Goal: Information Seeking & Learning: Learn about a topic

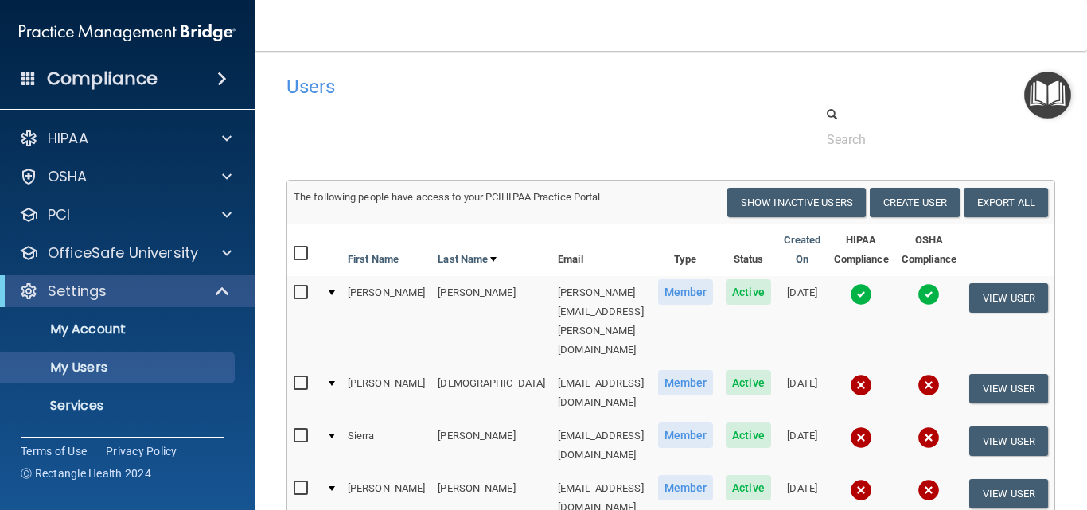
select select "20"
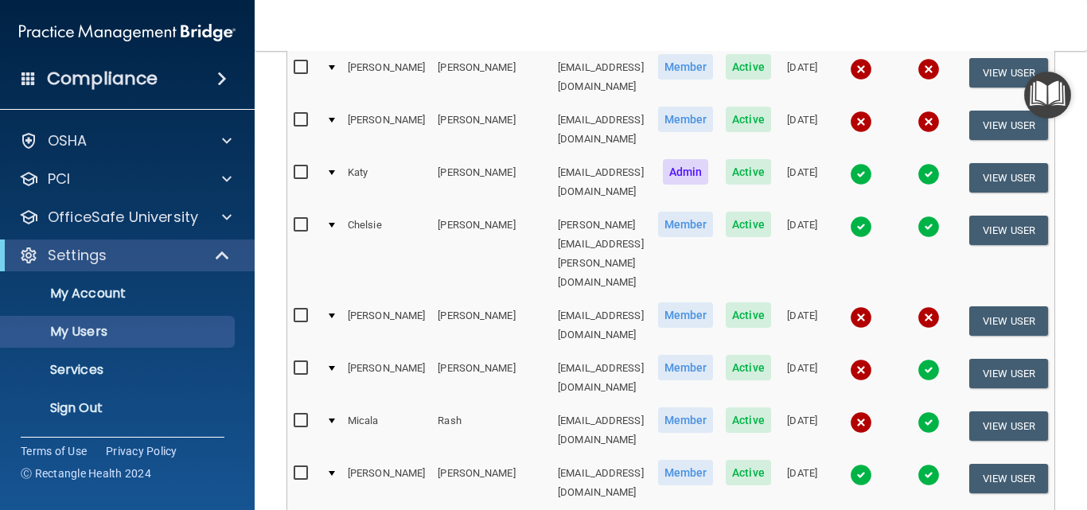
scroll to position [318, 0]
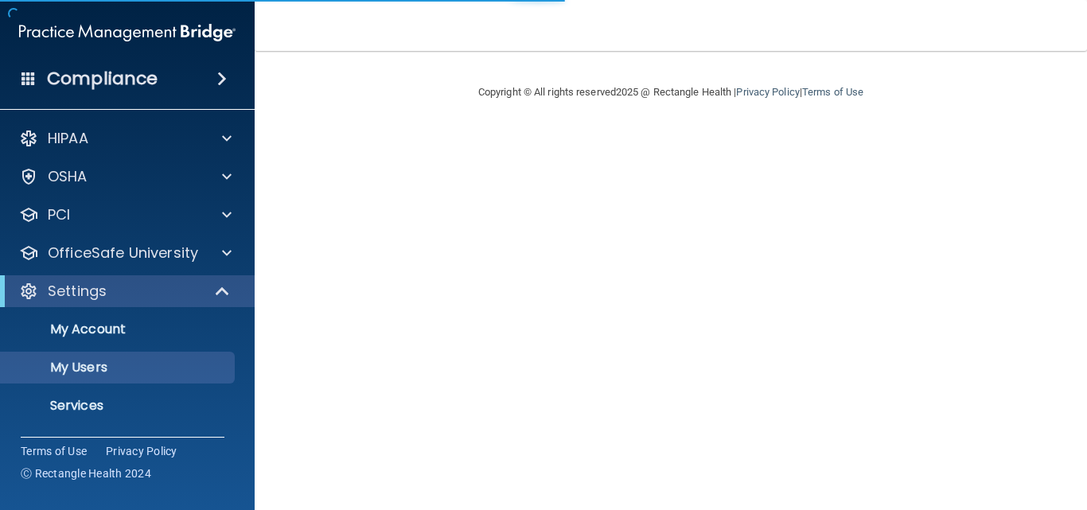
select select "20"
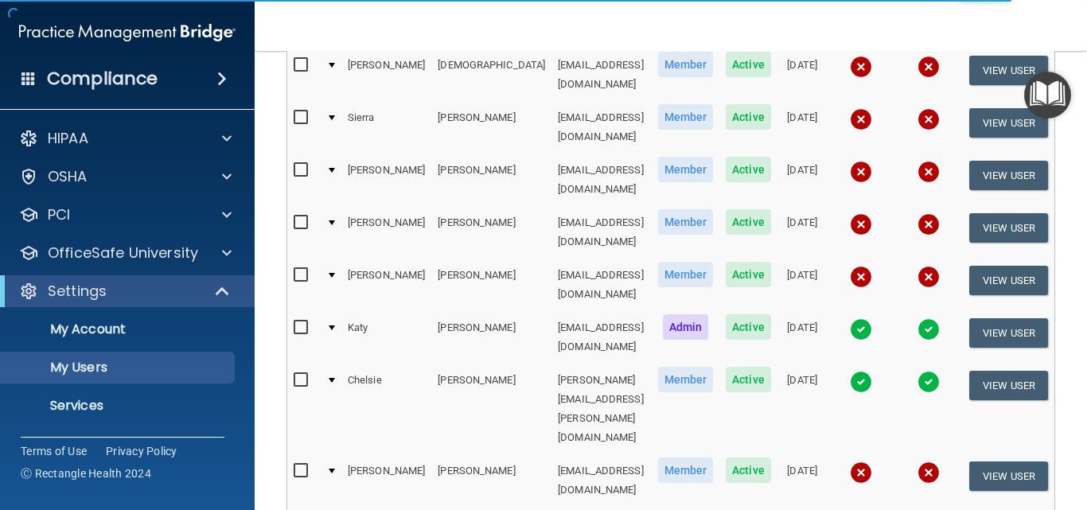
scroll to position [796, 0]
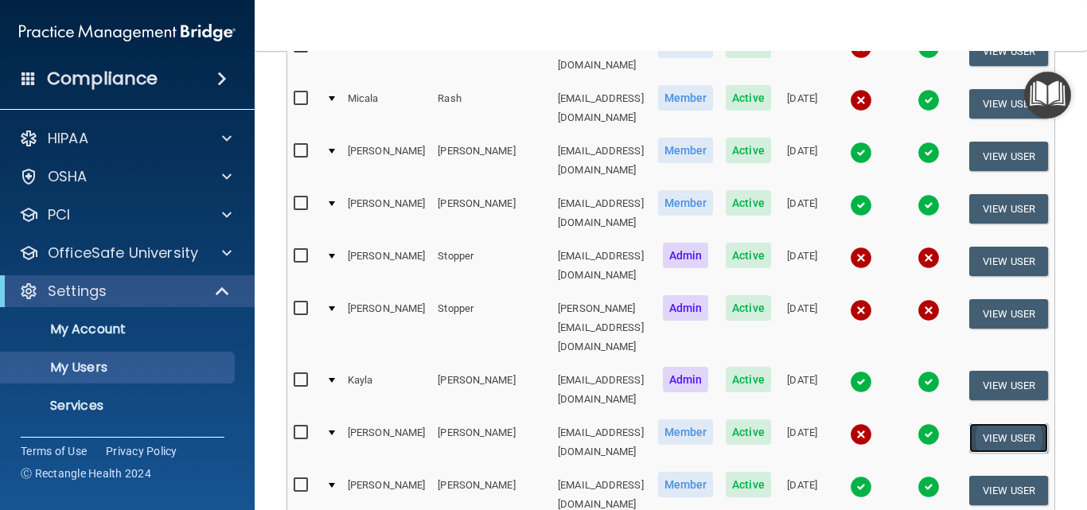
click at [1018, 423] on button "View User" at bounding box center [1008, 437] width 79 height 29
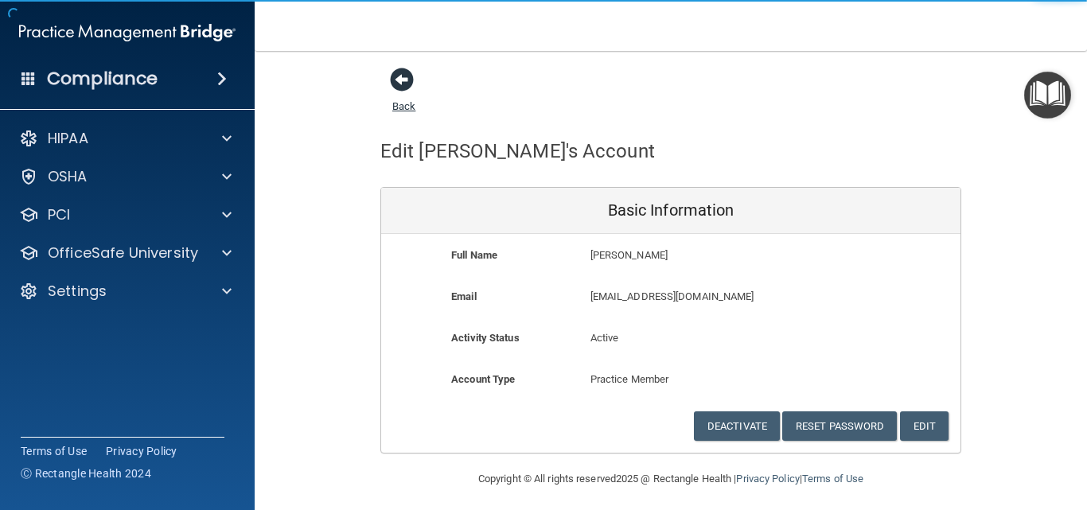
click at [395, 81] on span at bounding box center [402, 80] width 24 height 24
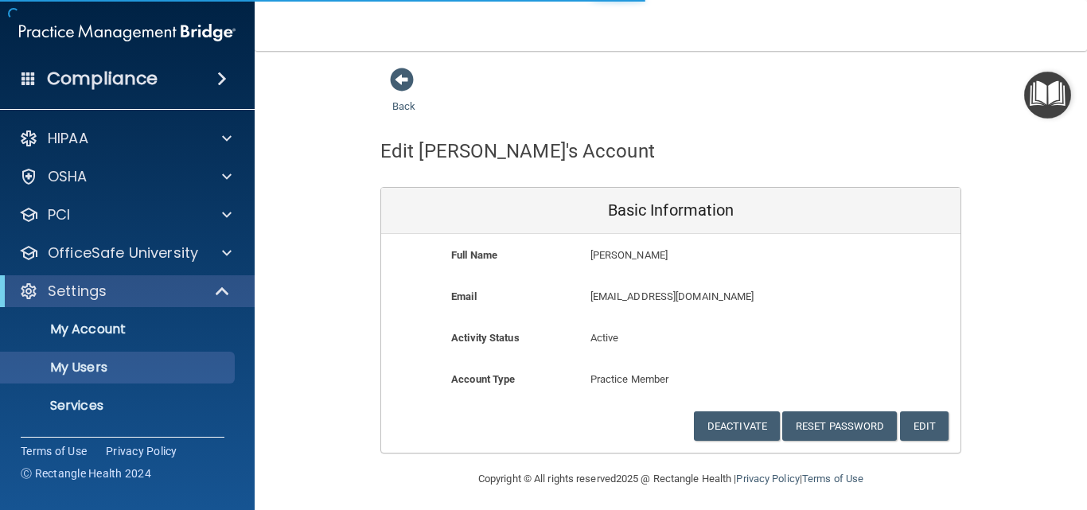
select select "20"
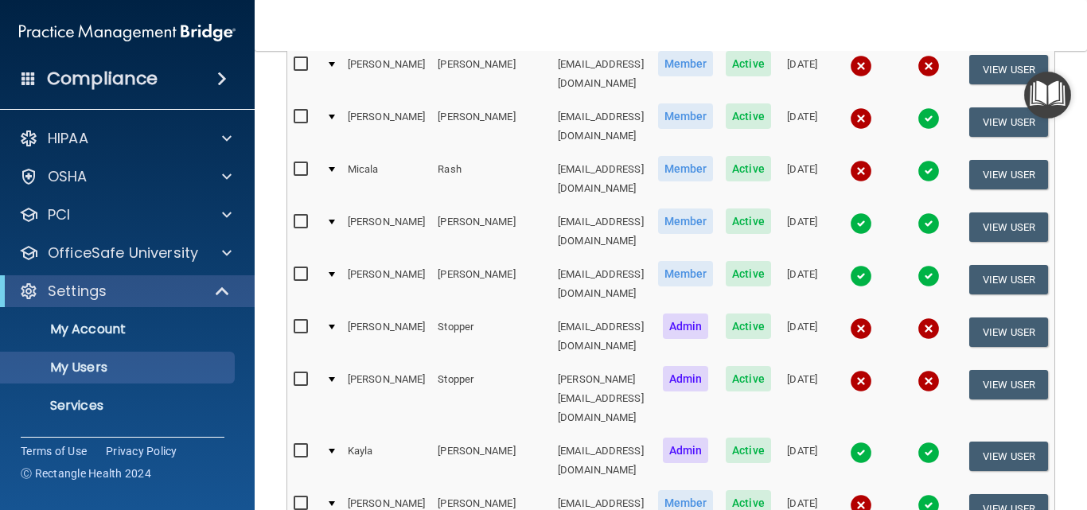
scroll to position [796, 0]
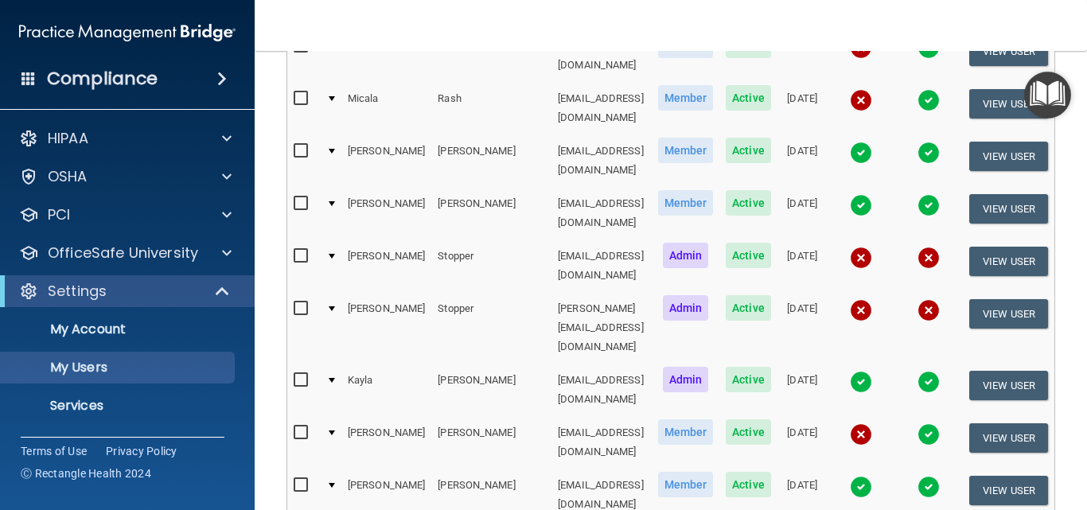
click at [320, 416] on td at bounding box center [330, 442] width 21 height 53
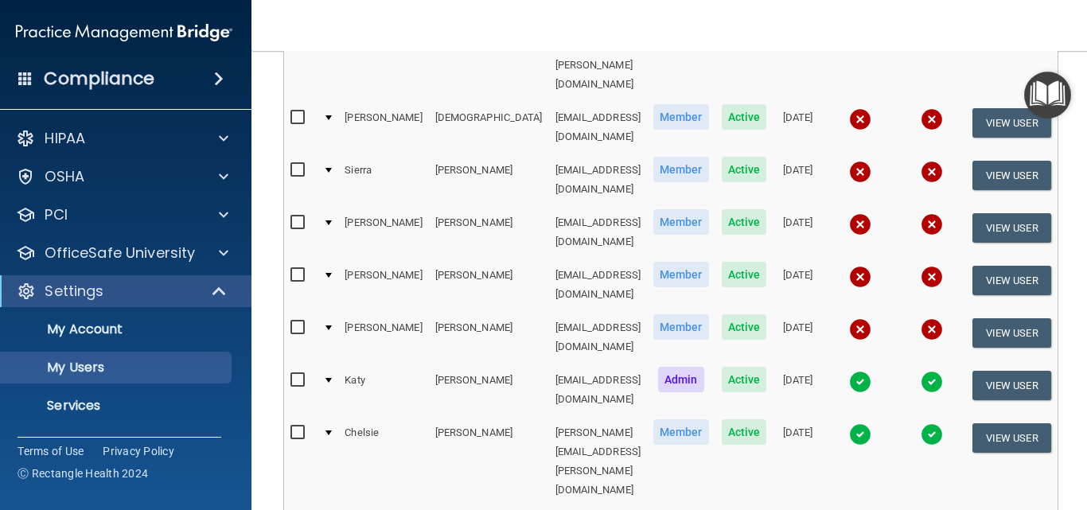
scroll to position [0, 0]
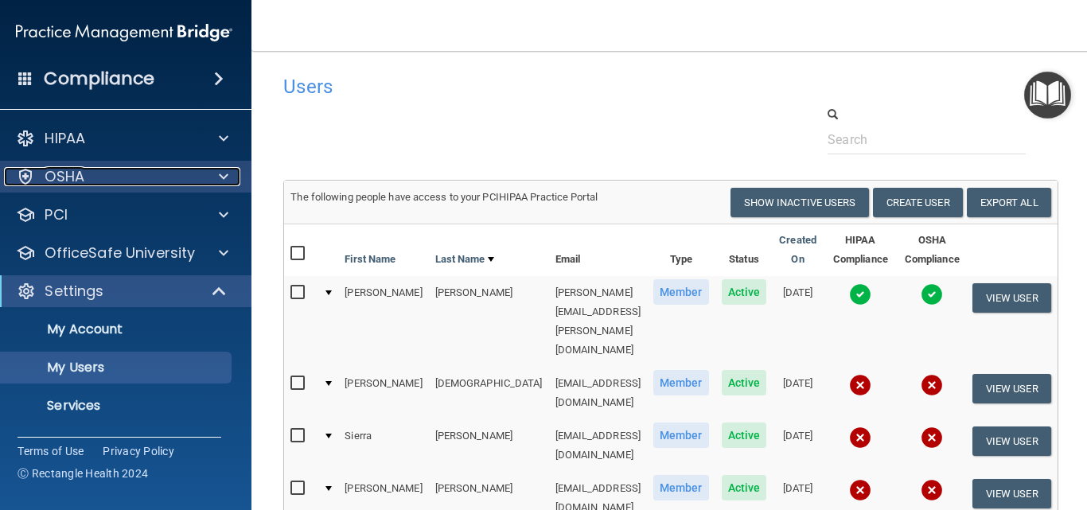
click at [94, 182] on div "OSHA" at bounding box center [102, 176] width 197 height 19
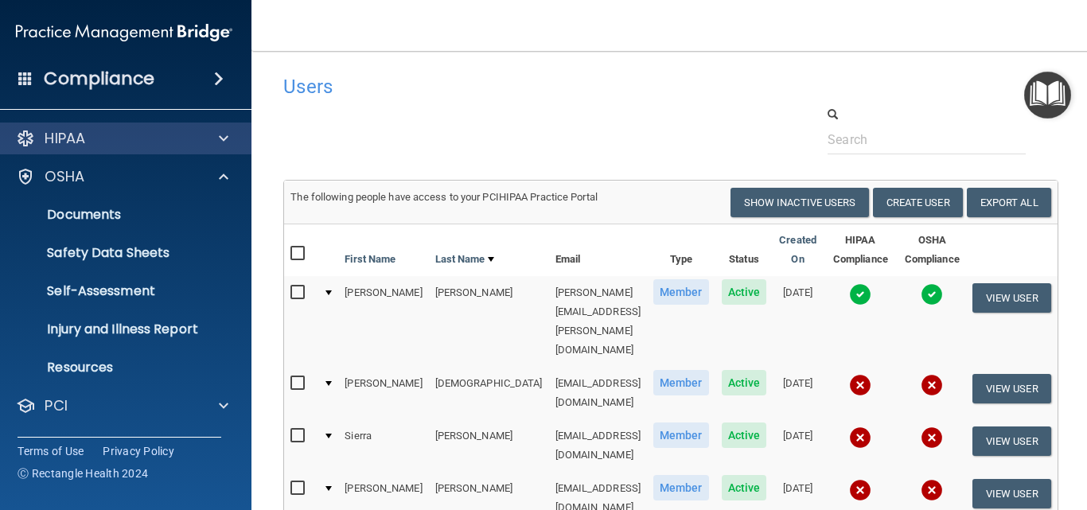
click at [110, 151] on div "HIPAA" at bounding box center [124, 139] width 255 height 32
click at [160, 138] on div "HIPAA" at bounding box center [102, 138] width 197 height 19
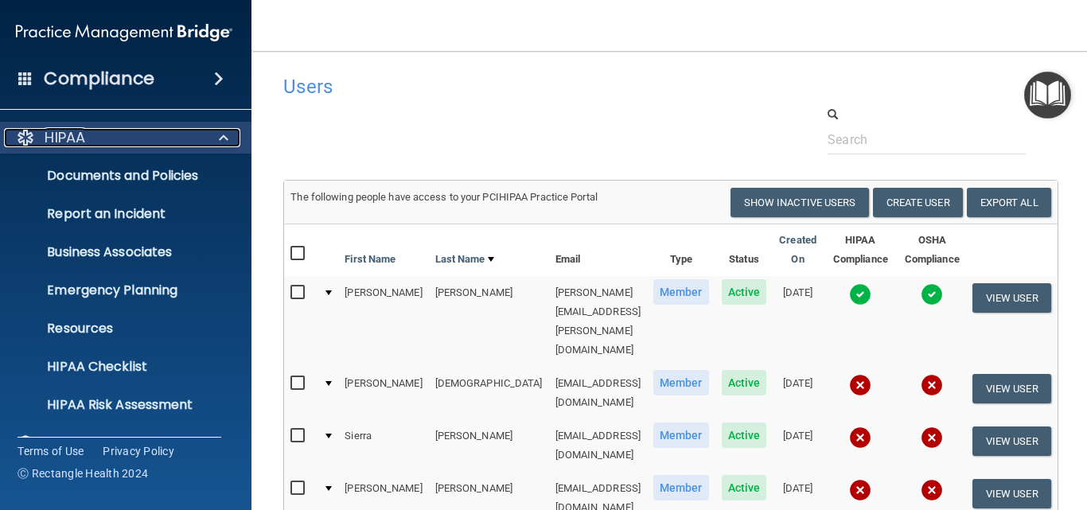
click at [139, 128] on div "HIPAA" at bounding box center [102, 137] width 197 height 19
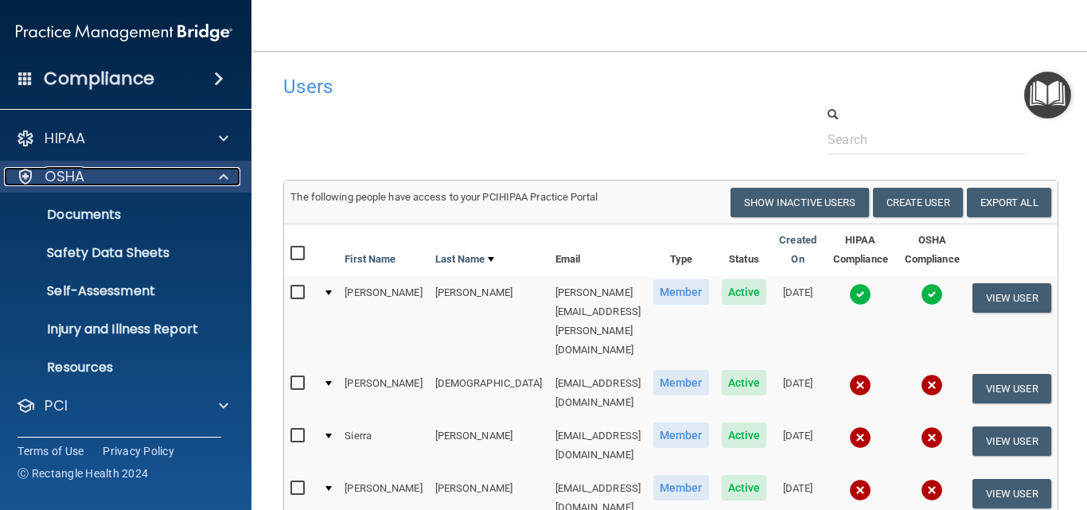
click at [141, 169] on div "OSHA" at bounding box center [102, 176] width 197 height 19
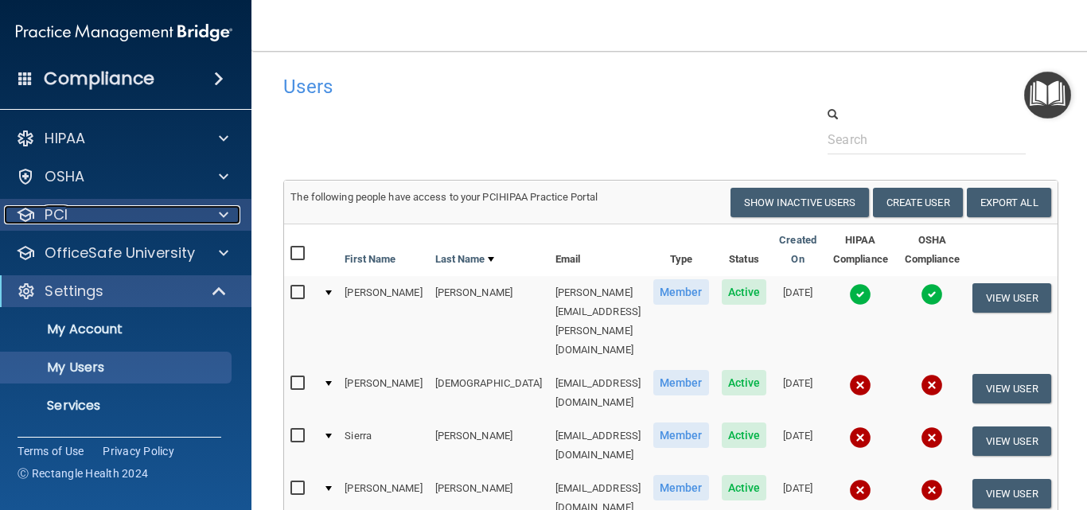
click at [115, 219] on div "PCI" at bounding box center [102, 214] width 197 height 19
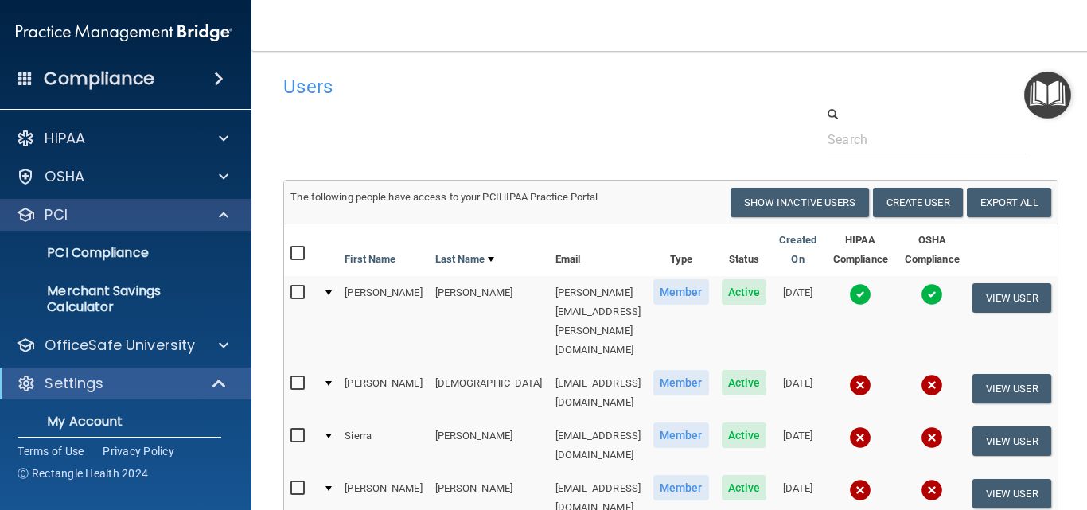
click at [126, 200] on div "PCI" at bounding box center [124, 215] width 255 height 32
click at [127, 221] on div "PCI" at bounding box center [102, 214] width 197 height 19
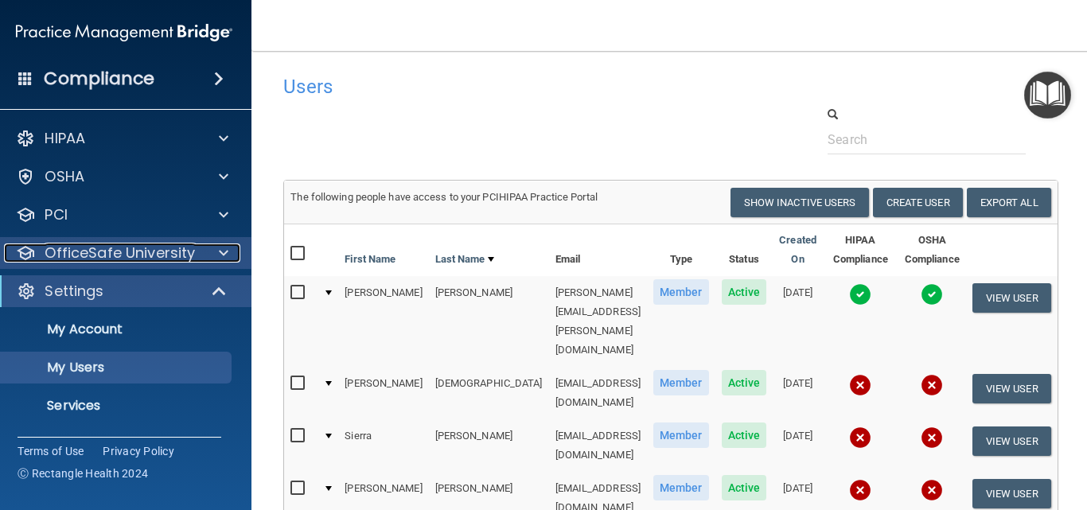
click at [158, 246] on p "OfficeSafe University" at bounding box center [120, 252] width 150 height 19
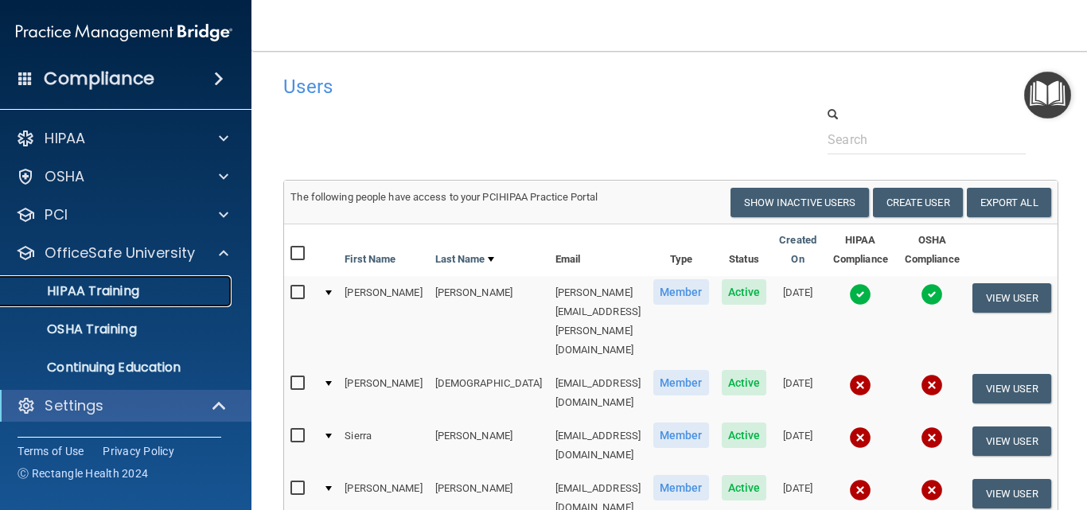
click at [84, 294] on p "HIPAA Training" at bounding box center [72, 291] width 131 height 16
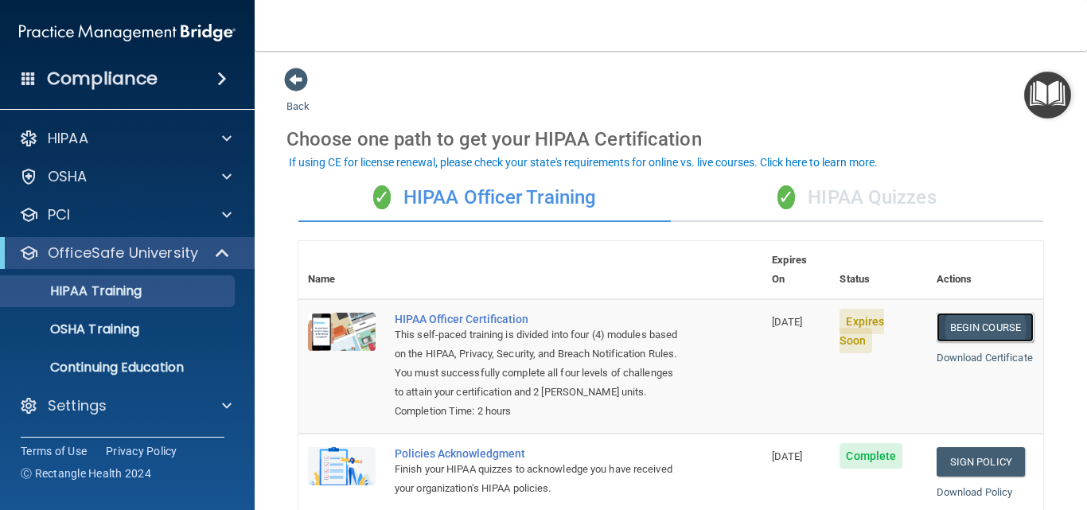
click at [1004, 313] on link "Begin Course" at bounding box center [984, 327] width 97 height 29
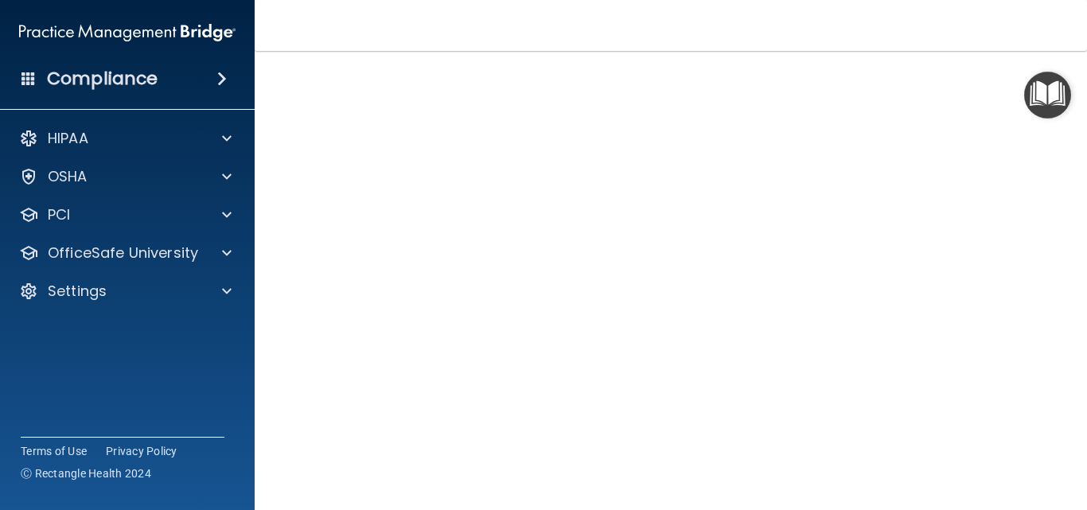
scroll to position [76, 0]
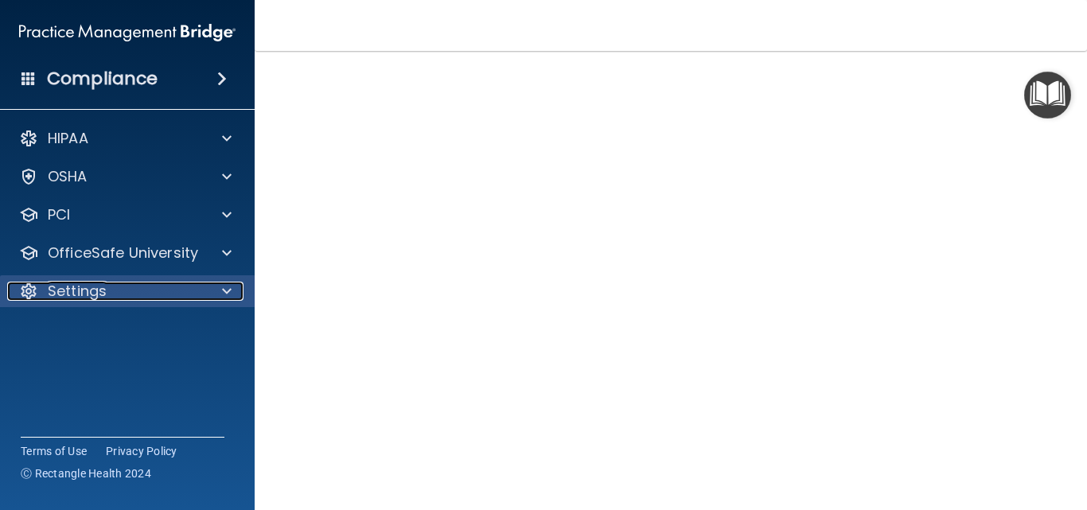
click at [42, 289] on div "Settings" at bounding box center [105, 291] width 197 height 19
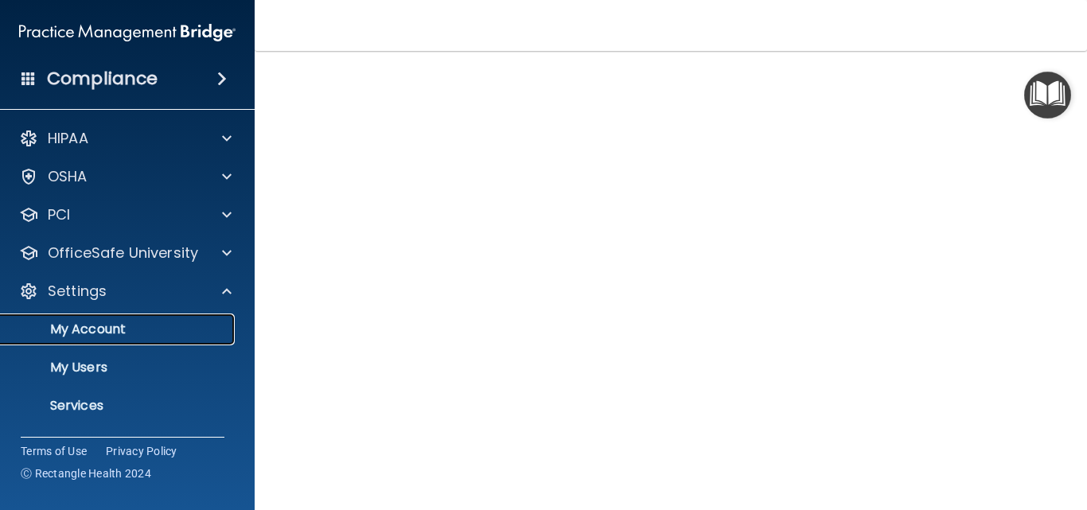
click at [85, 332] on p "My Account" at bounding box center [118, 329] width 217 height 16
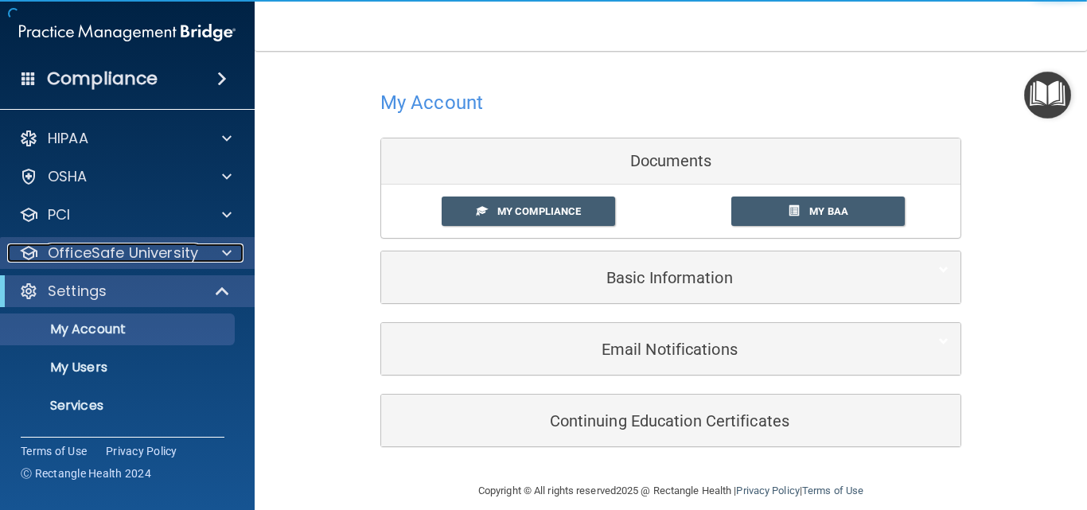
click at [84, 247] on p "OfficeSafe University" at bounding box center [123, 252] width 150 height 19
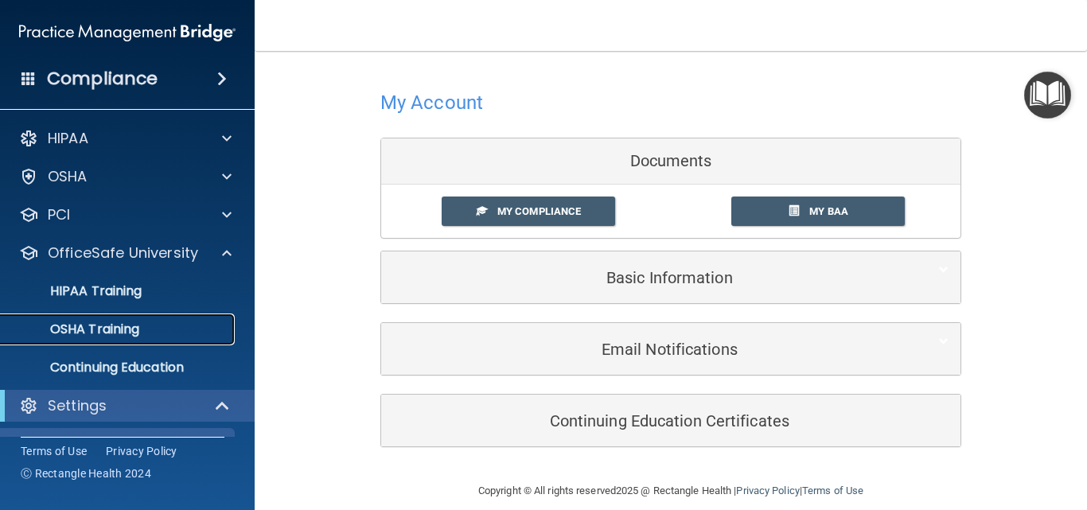
click at [76, 329] on p "OSHA Training" at bounding box center [74, 329] width 129 height 16
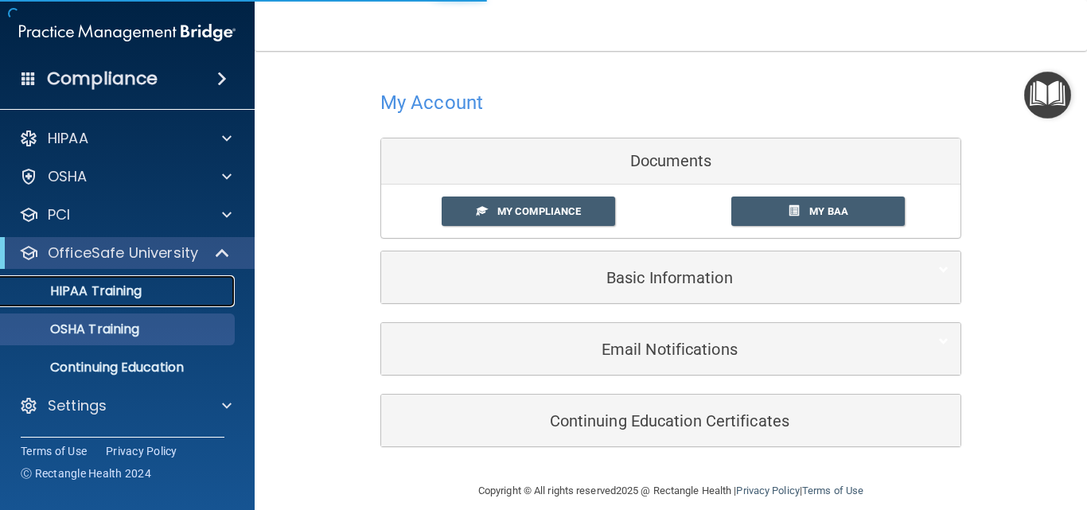
click at [110, 280] on link "HIPAA Training" at bounding box center [109, 291] width 251 height 32
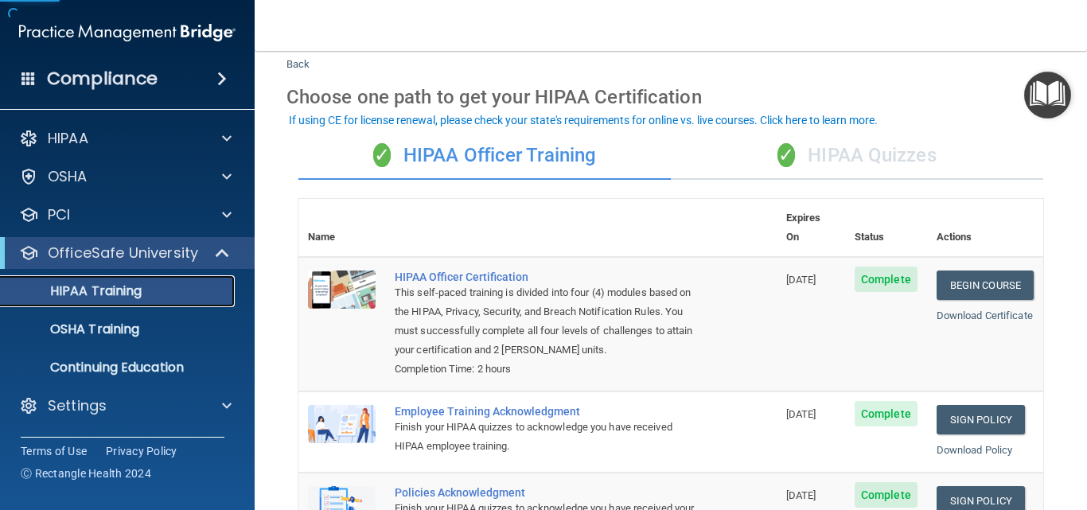
scroll to position [80, 0]
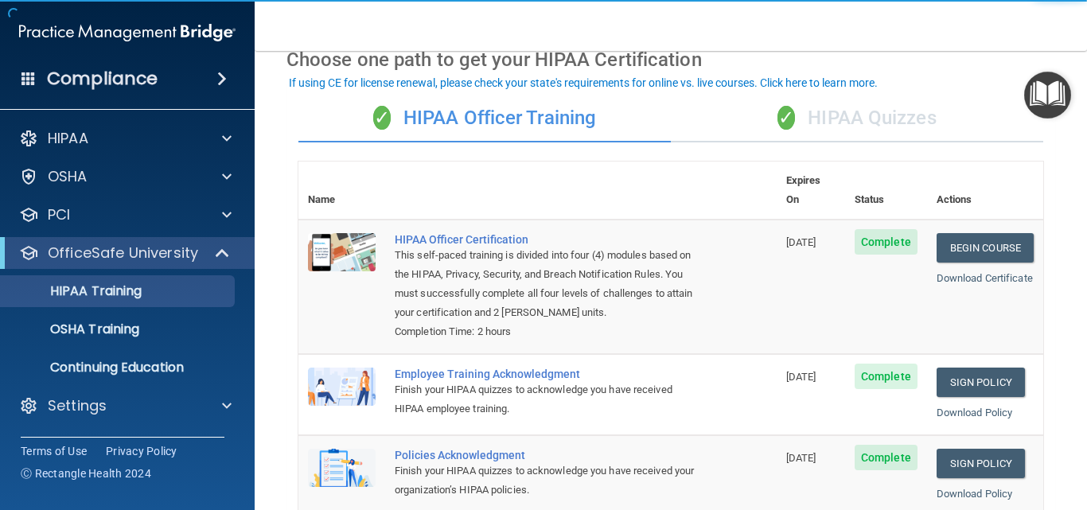
click at [800, 125] on div "✓ HIPAA Quizzes" at bounding box center [857, 119] width 372 height 48
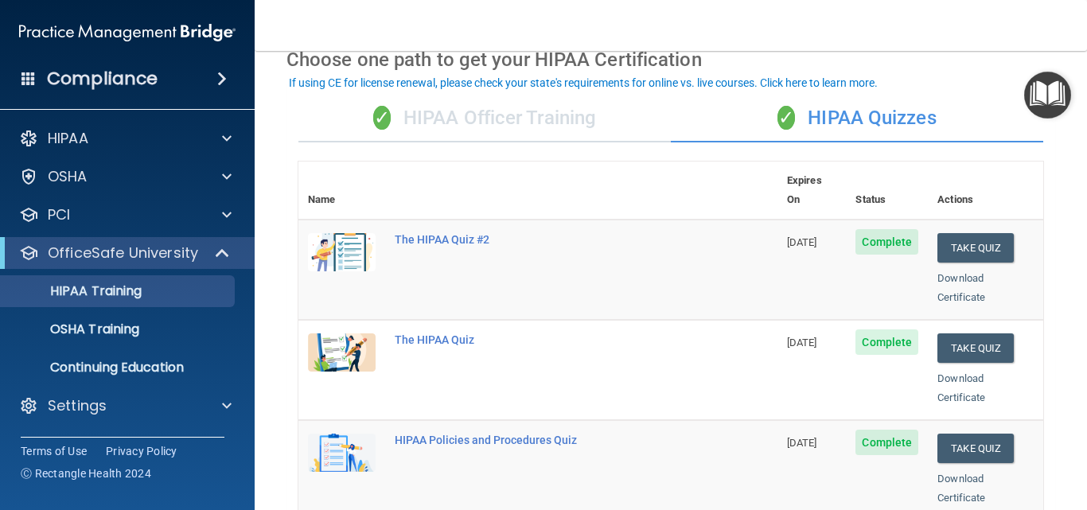
click at [608, 125] on div "✓ HIPAA Officer Training" at bounding box center [484, 119] width 372 height 48
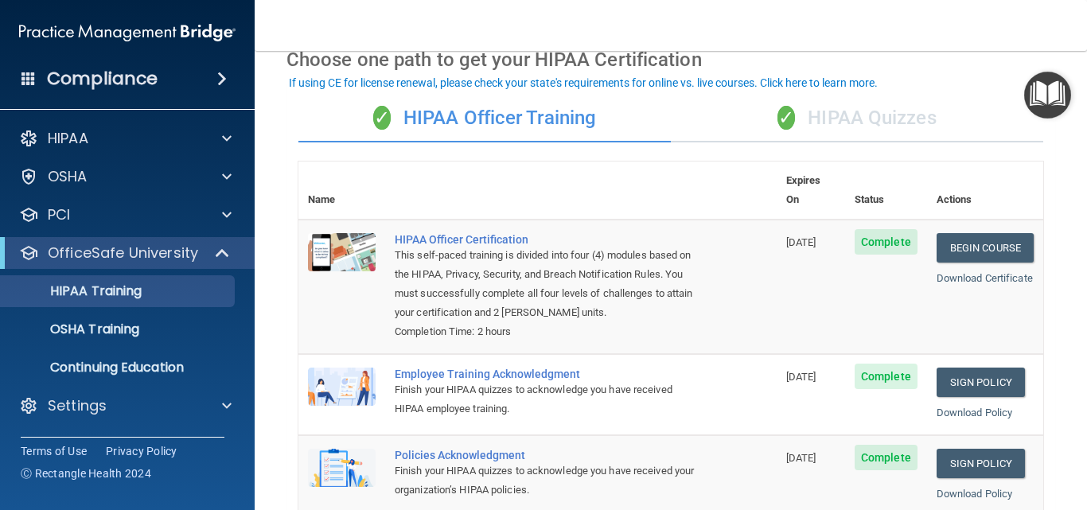
click at [888, 119] on div "✓ HIPAA Quizzes" at bounding box center [857, 119] width 372 height 48
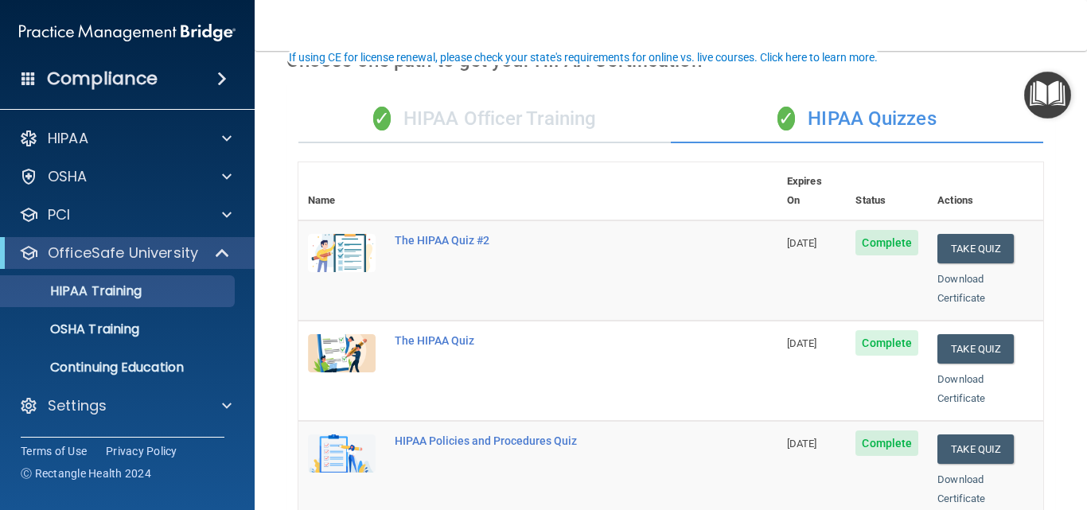
scroll to position [159, 0]
